Goal: Find specific page/section: Find specific page/section

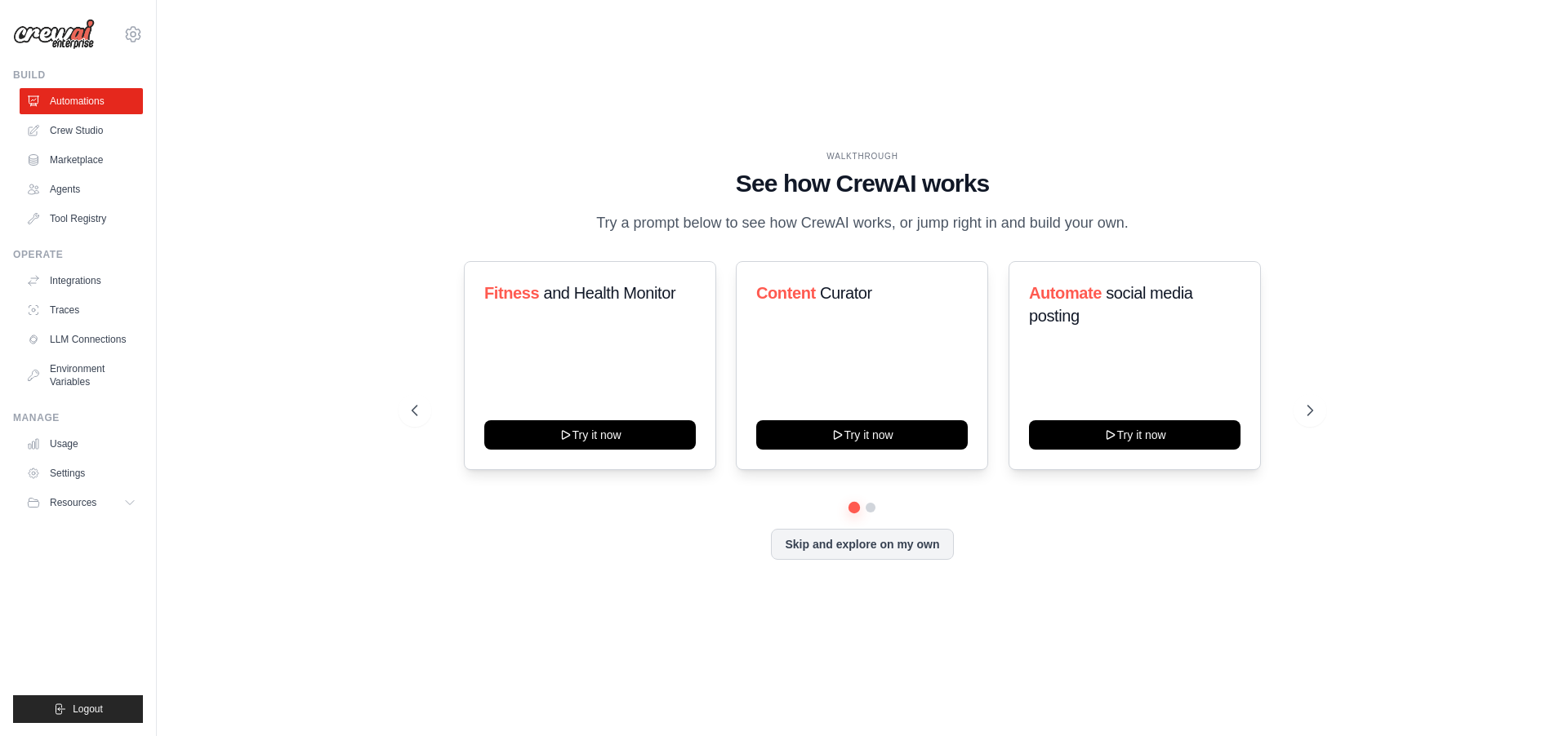
click at [862, 512] on div at bounding box center [862, 507] width 902 height 10
click at [872, 514] on button at bounding box center [870, 507] width 13 height 13
click at [78, 142] on link "Crew Studio" at bounding box center [82, 131] width 124 height 26
click at [90, 135] on link "Crew Studio" at bounding box center [82, 131] width 124 height 26
